Goal: Check status

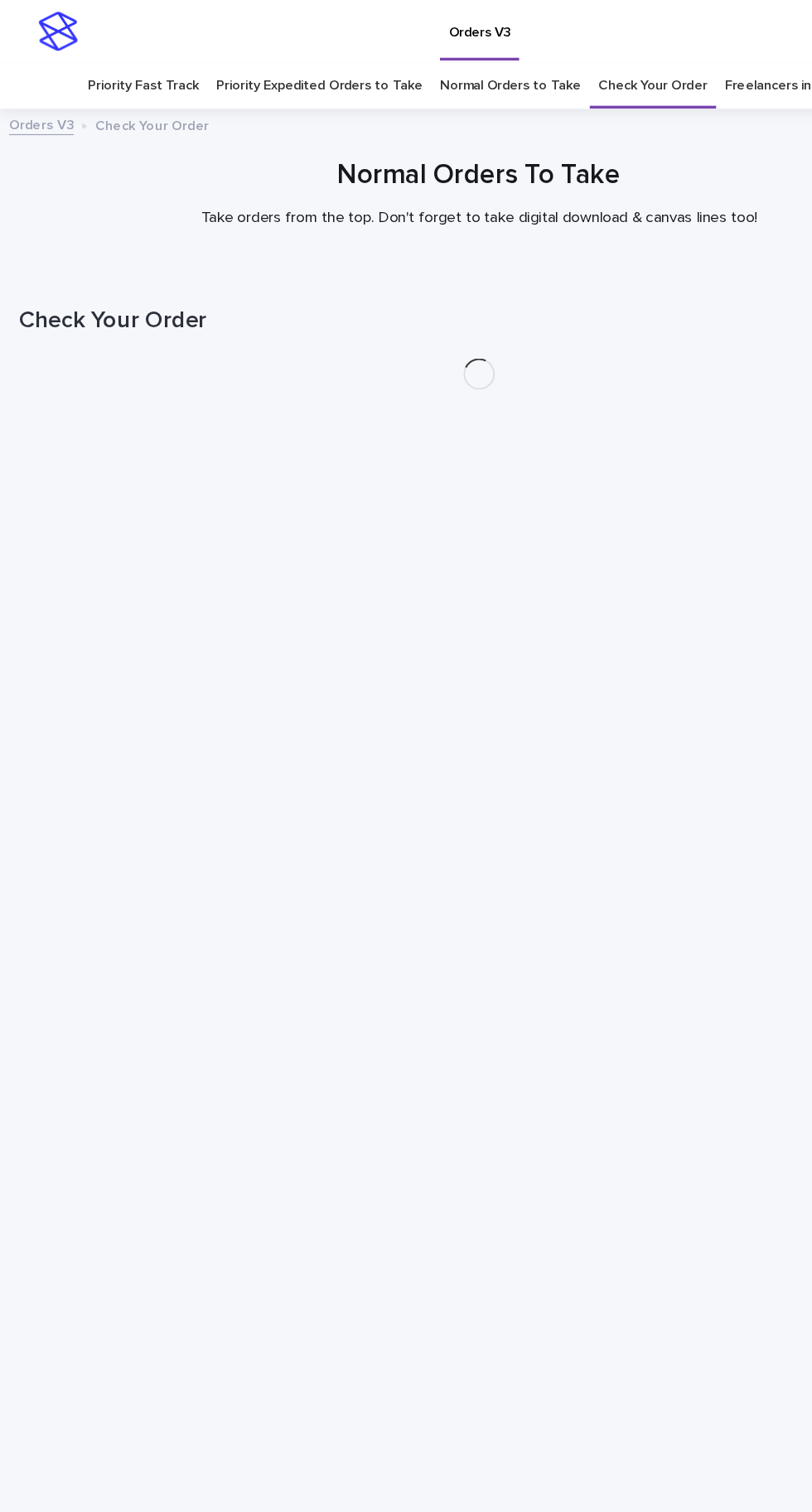
scroll to position [52, 0]
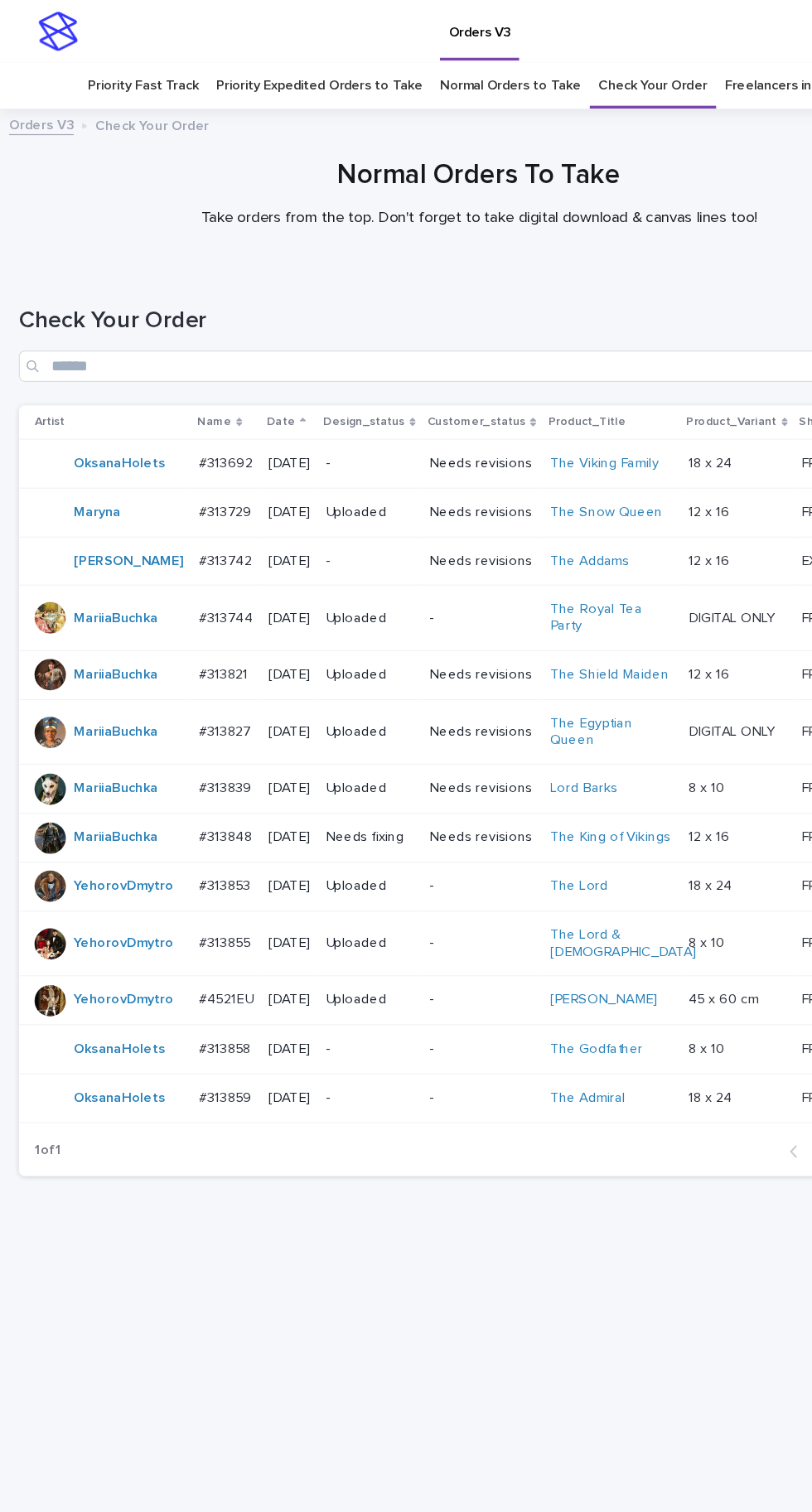
click at [192, 382] on p "#313692" at bounding box center [193, 390] width 49 height 17
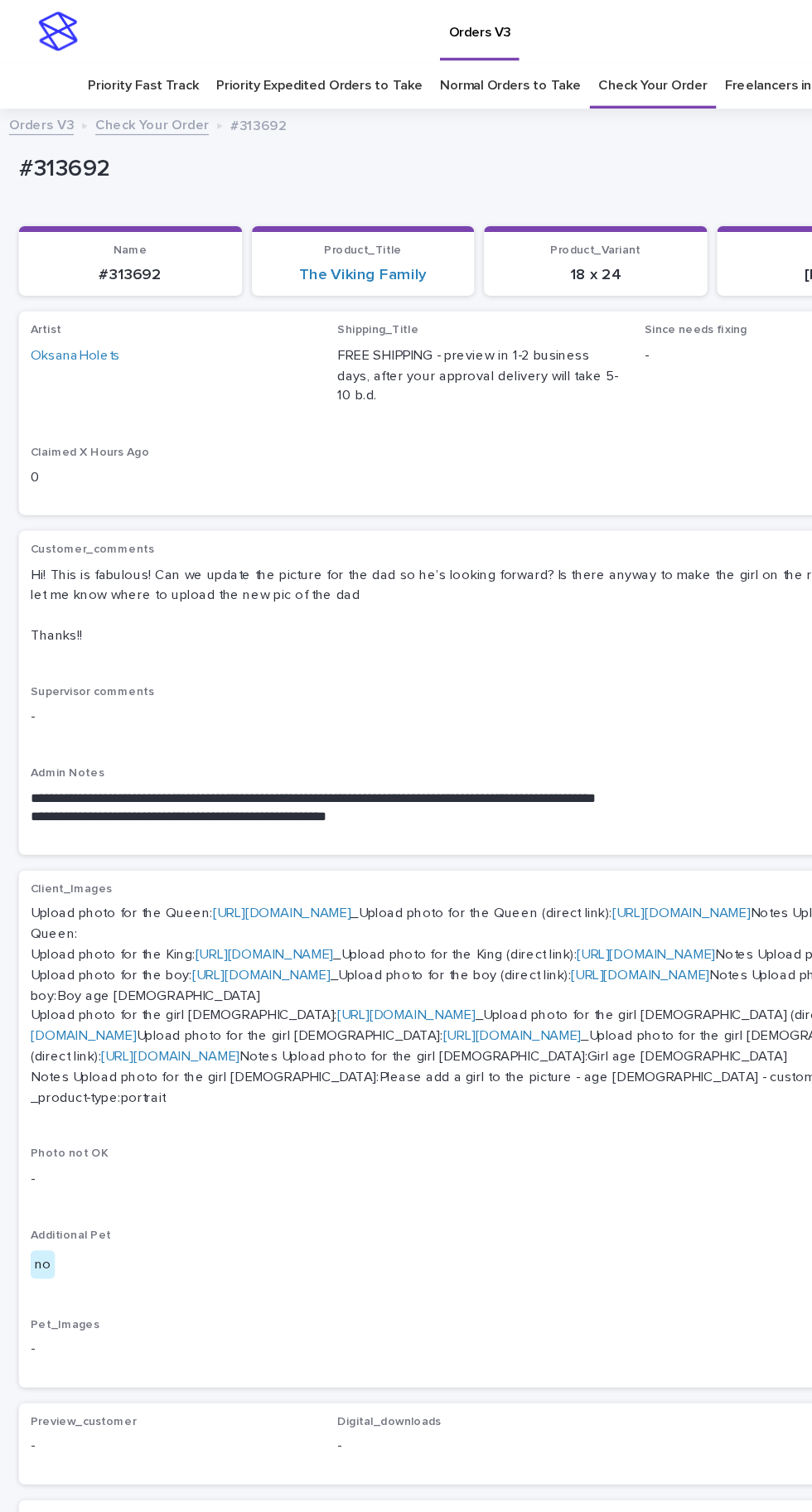
click at [239, 767] on link "[URL][DOMAIN_NAME]" at bounding box center [239, 773] width 117 height 12
